Goal: Task Accomplishment & Management: Use online tool/utility

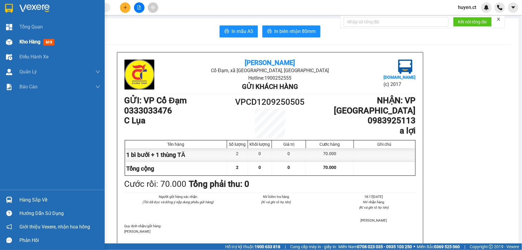
click at [46, 40] on span "mới" at bounding box center [48, 42] width 11 height 7
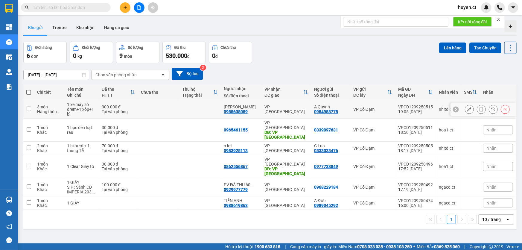
click at [30, 107] on input "checkbox" at bounding box center [29, 108] width 4 height 4
checkbox input "true"
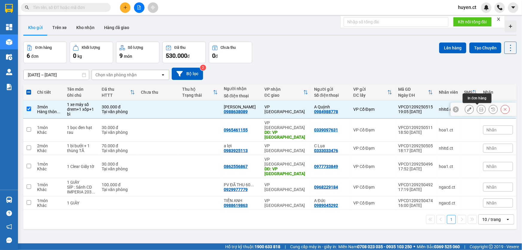
click at [479, 111] on icon at bounding box center [481, 109] width 4 height 4
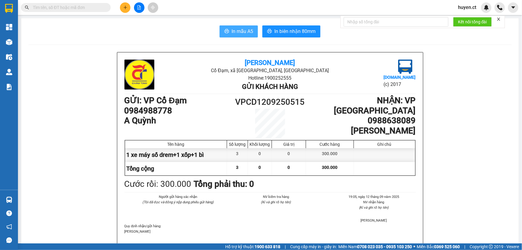
click at [236, 32] on span "In mẫu A5" at bounding box center [242, 31] width 22 height 7
click at [237, 28] on span "In mẫu A5" at bounding box center [242, 31] width 22 height 7
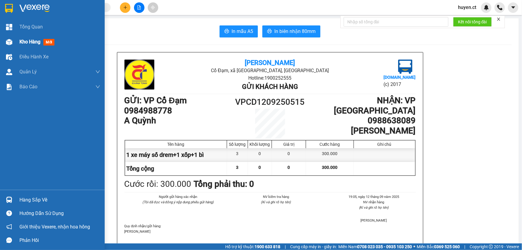
click at [26, 42] on span "Kho hàng" at bounding box center [29, 42] width 21 height 6
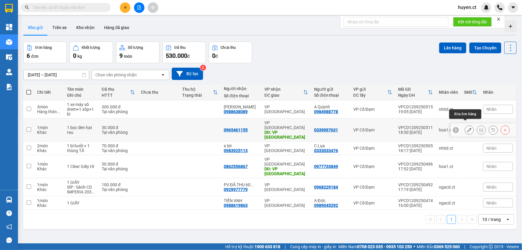
click at [465, 126] on button at bounding box center [469, 130] width 8 height 10
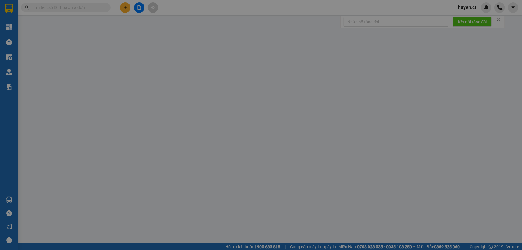
type input "0339097631"
type input "0965461155"
type input "VP [GEOGRAPHIC_DATA]"
type input "30.000"
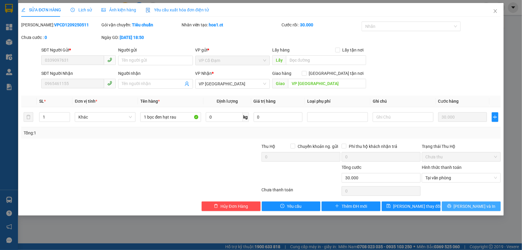
click at [468, 207] on span "[PERSON_NAME] và In" at bounding box center [474, 206] width 42 height 7
